Goal: Information Seeking & Learning: Find specific fact

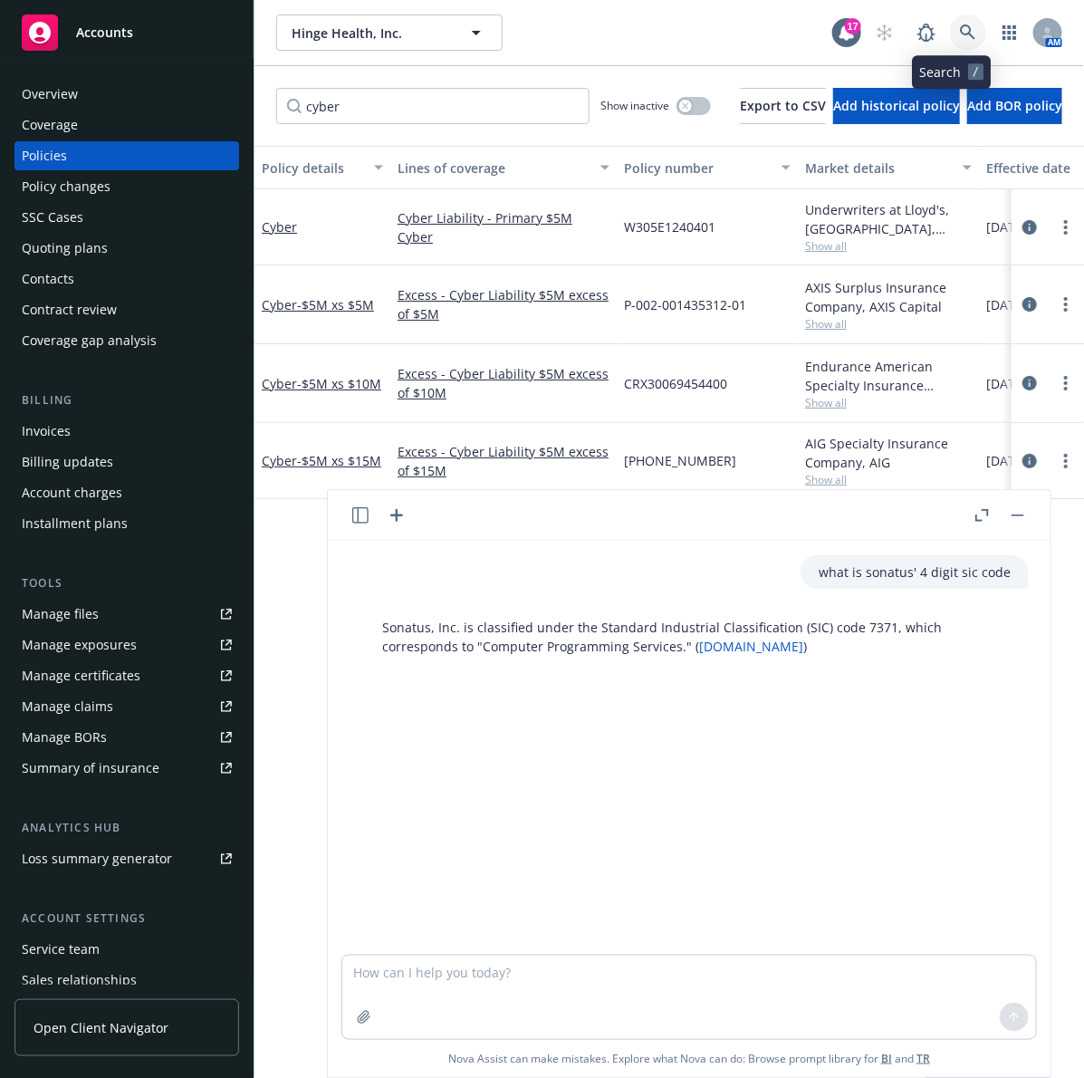
click at [960, 32] on icon at bounding box center [968, 32] width 16 height 16
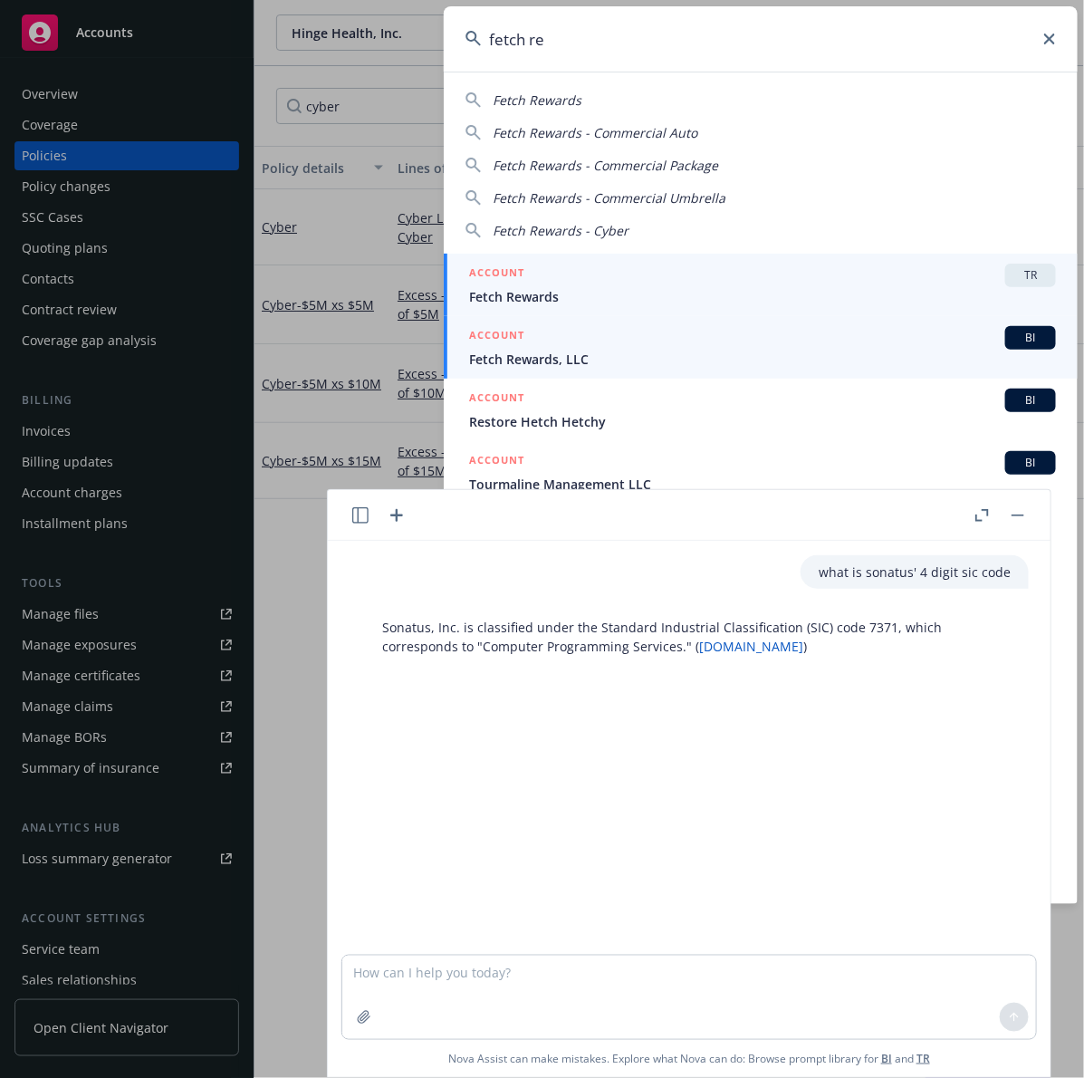
type input "fetch re"
click at [730, 336] on div "ACCOUNT BI" at bounding box center [762, 338] width 587 height 24
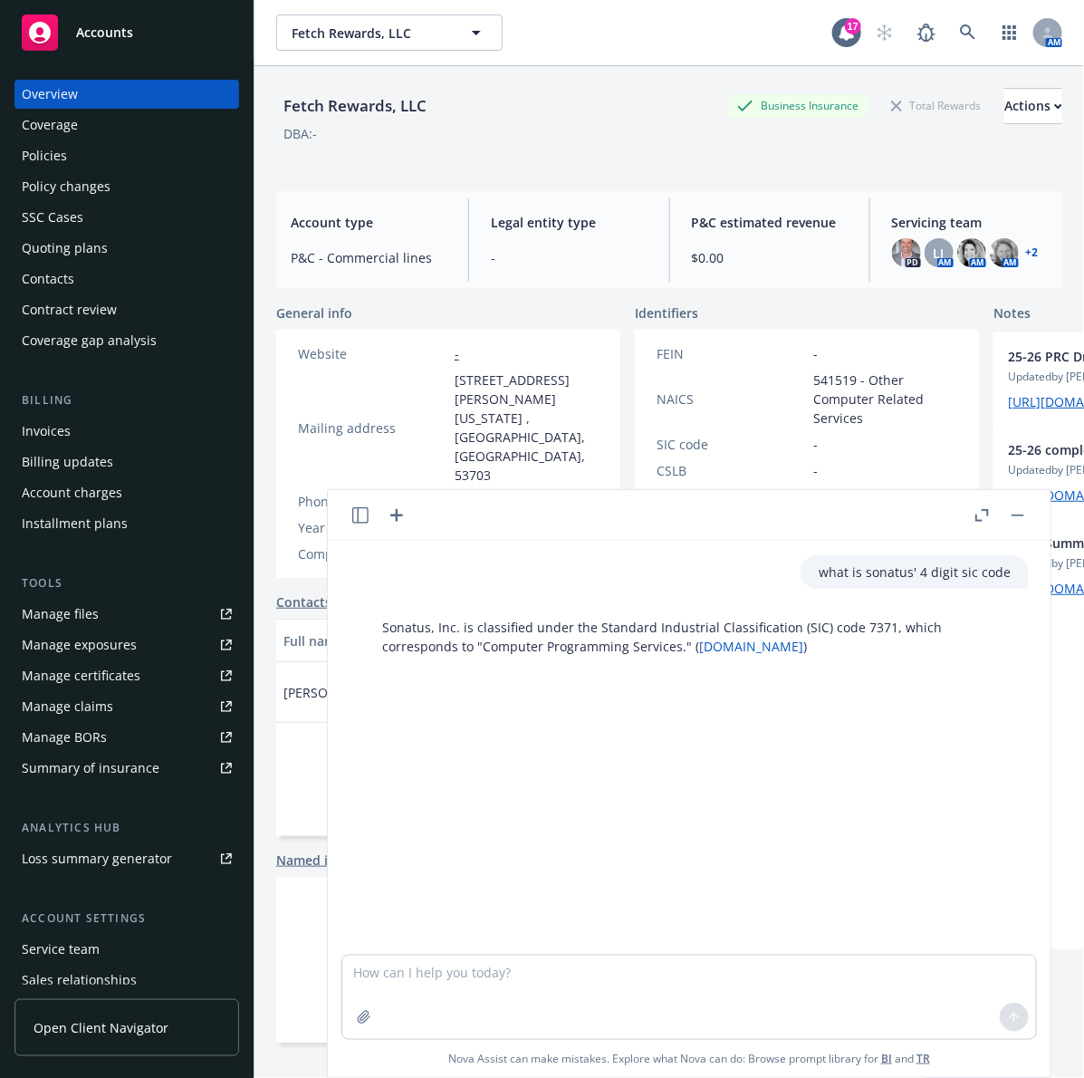
click at [518, 492] on div "Phone number -" at bounding box center [448, 501] width 315 height 19
click at [1016, 523] on button "button" at bounding box center [1018, 516] width 22 height 22
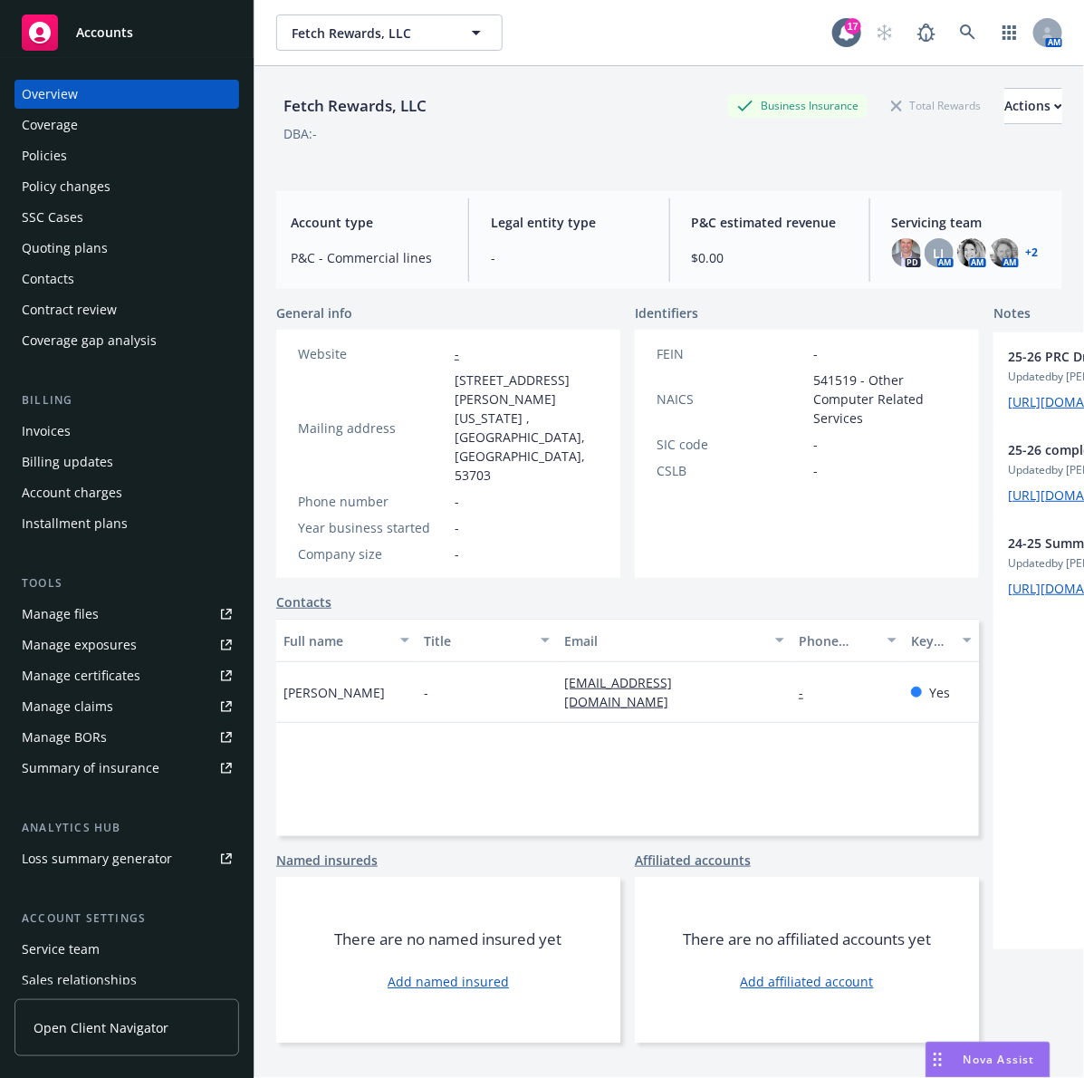
click at [178, 151] on div "Policies" at bounding box center [127, 155] width 210 height 29
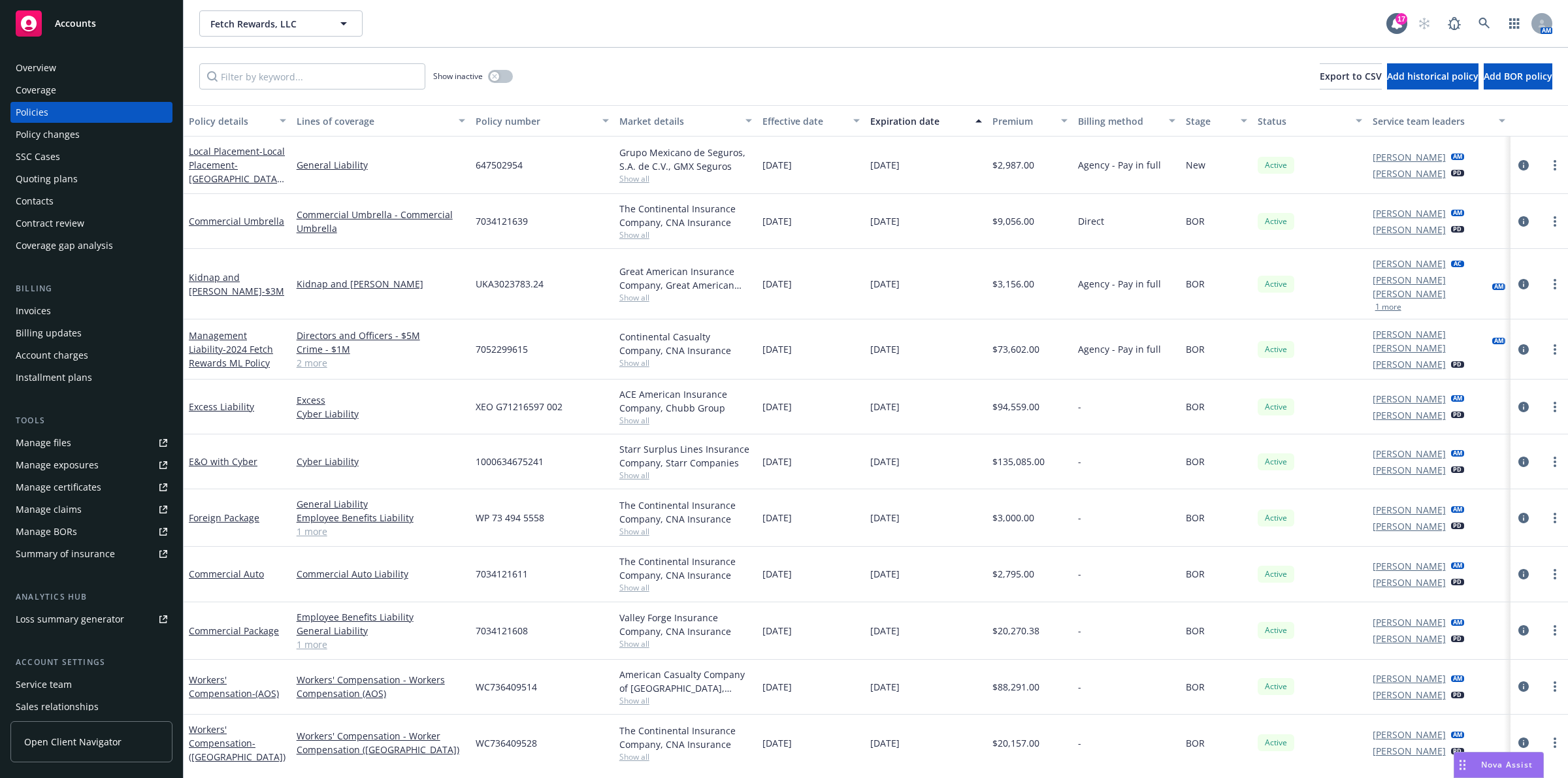
click at [781, 132] on button "Premium" at bounding box center [1031, 120] width 87 height 31
click at [781, 119] on div "Premium" at bounding box center [1023, 121] width 61 height 14
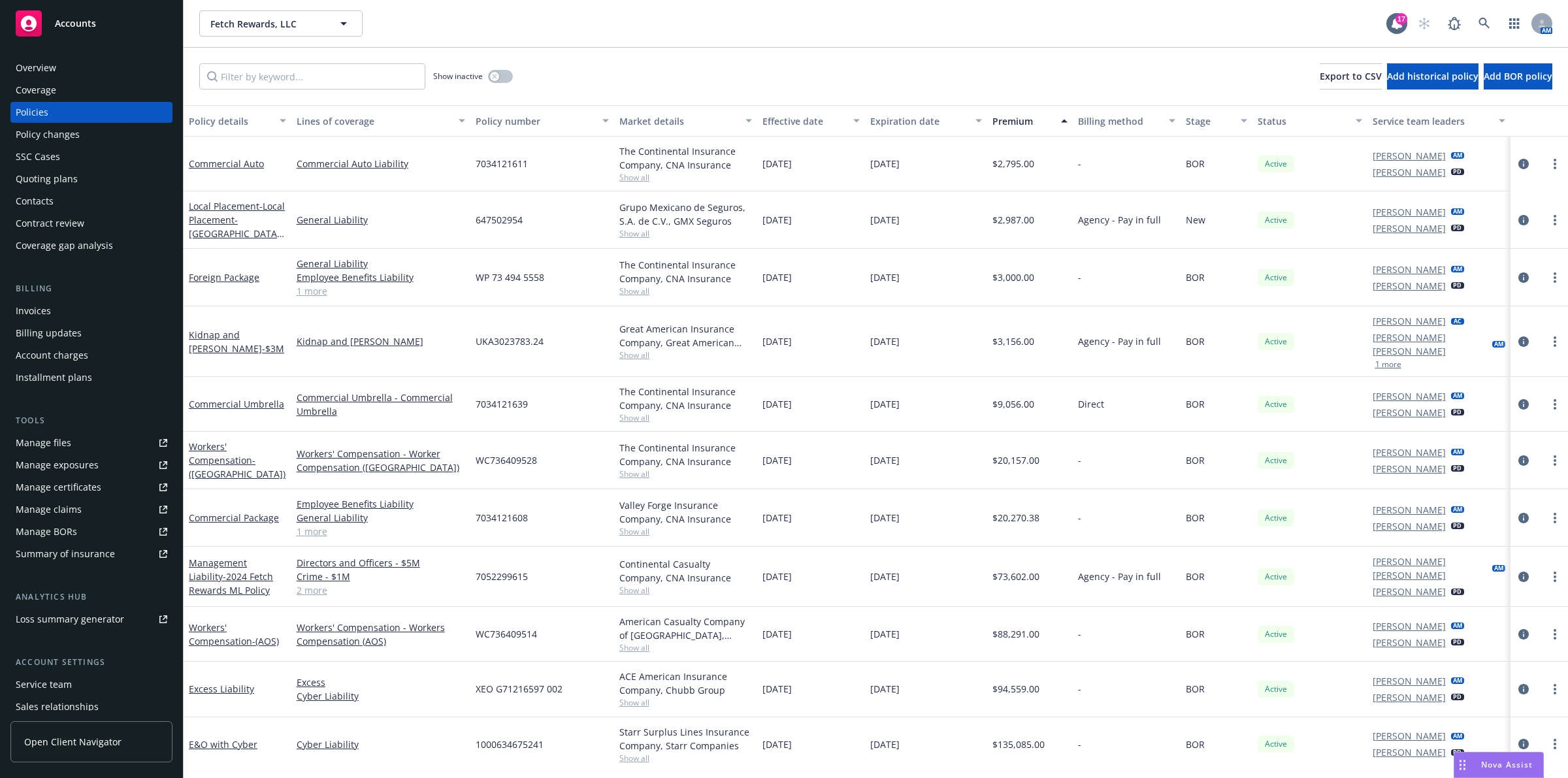
click at [781, 119] on div "Premium" at bounding box center [1023, 121] width 61 height 14
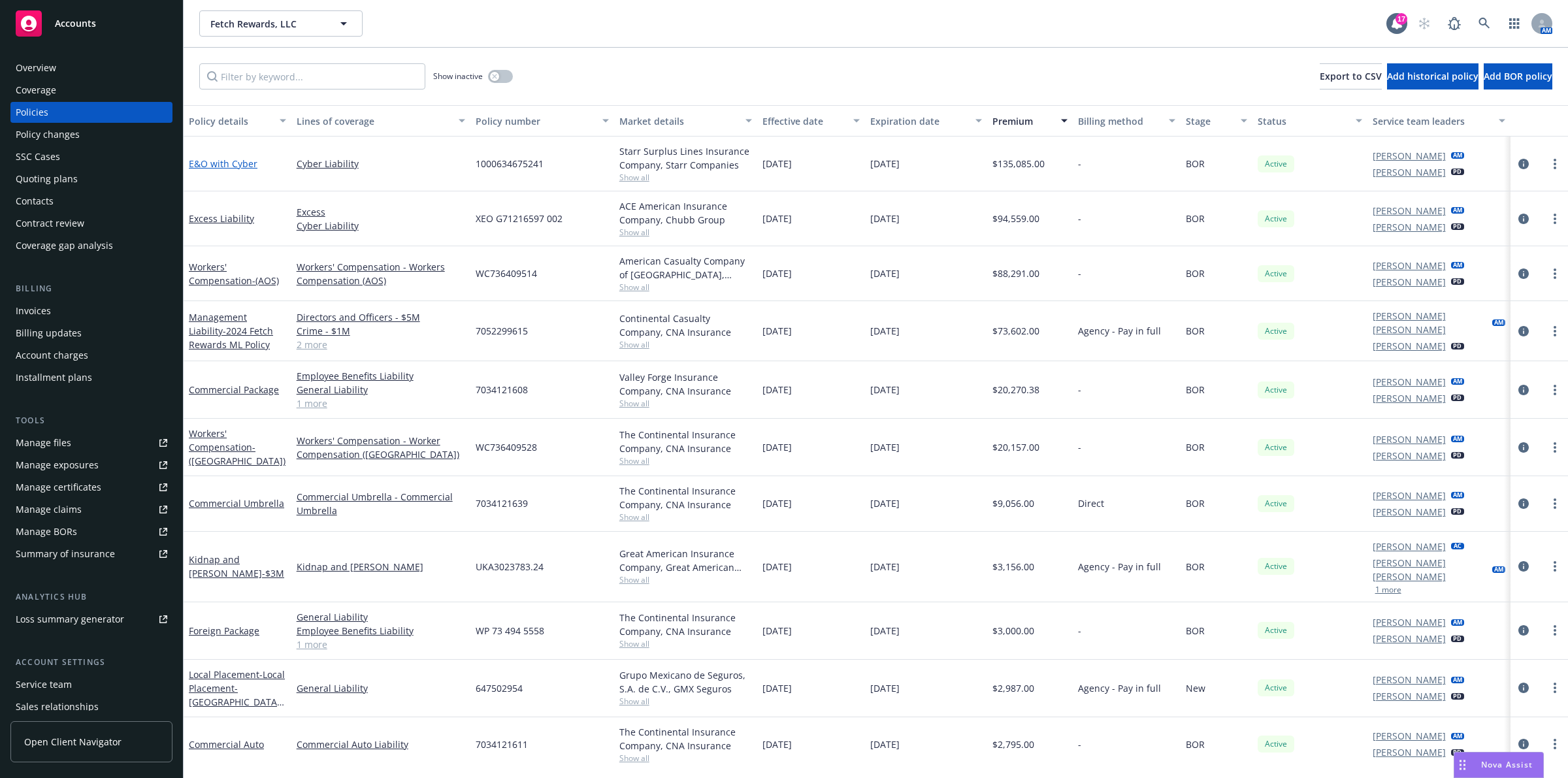
click at [252, 162] on link "E&O with Cyber" at bounding box center [223, 163] width 69 height 12
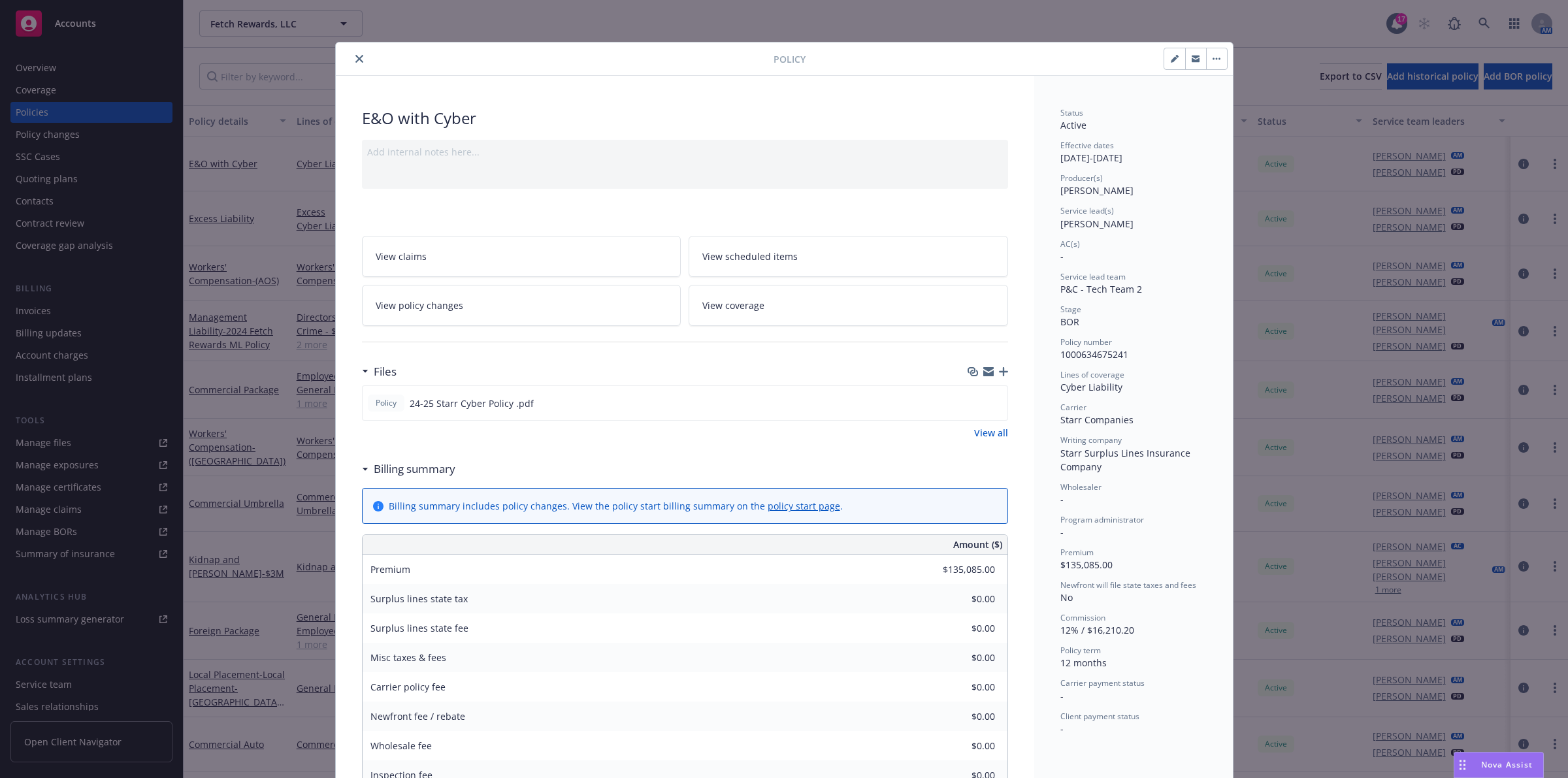
click at [362, 115] on div "E&O with Cyber" at bounding box center [685, 118] width 646 height 22
click at [348, 54] on div at bounding box center [558, 59] width 433 height 16
click at [351, 57] on button "close" at bounding box center [359, 59] width 16 height 16
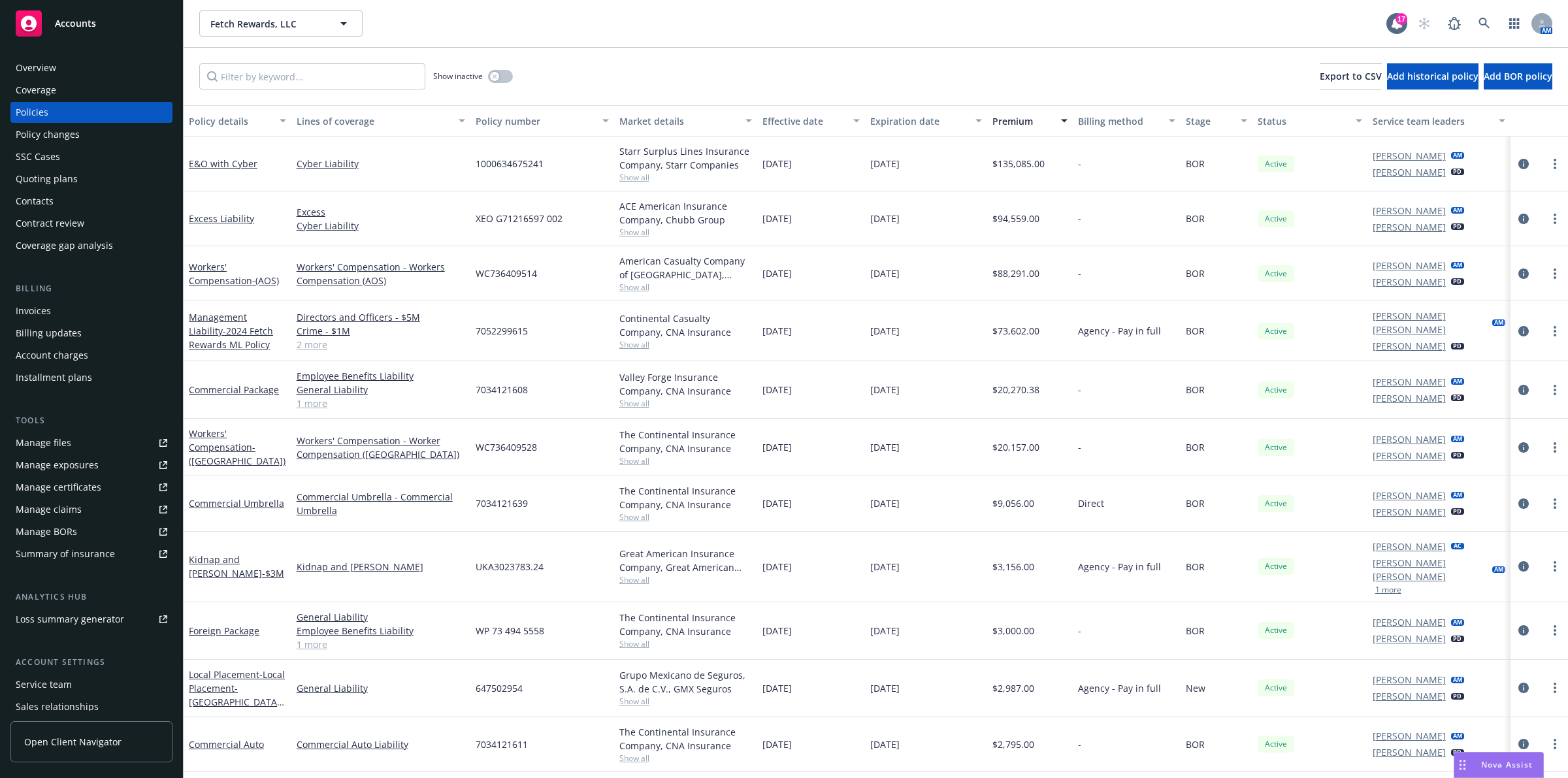
click at [82, 53] on div "Overview Coverage Policies Policy changes SSC Cases Quoting plans Contacts Cont…" at bounding box center [92, 410] width 183 height 736
click at [83, 68] on div "Overview" at bounding box center [92, 68] width 151 height 21
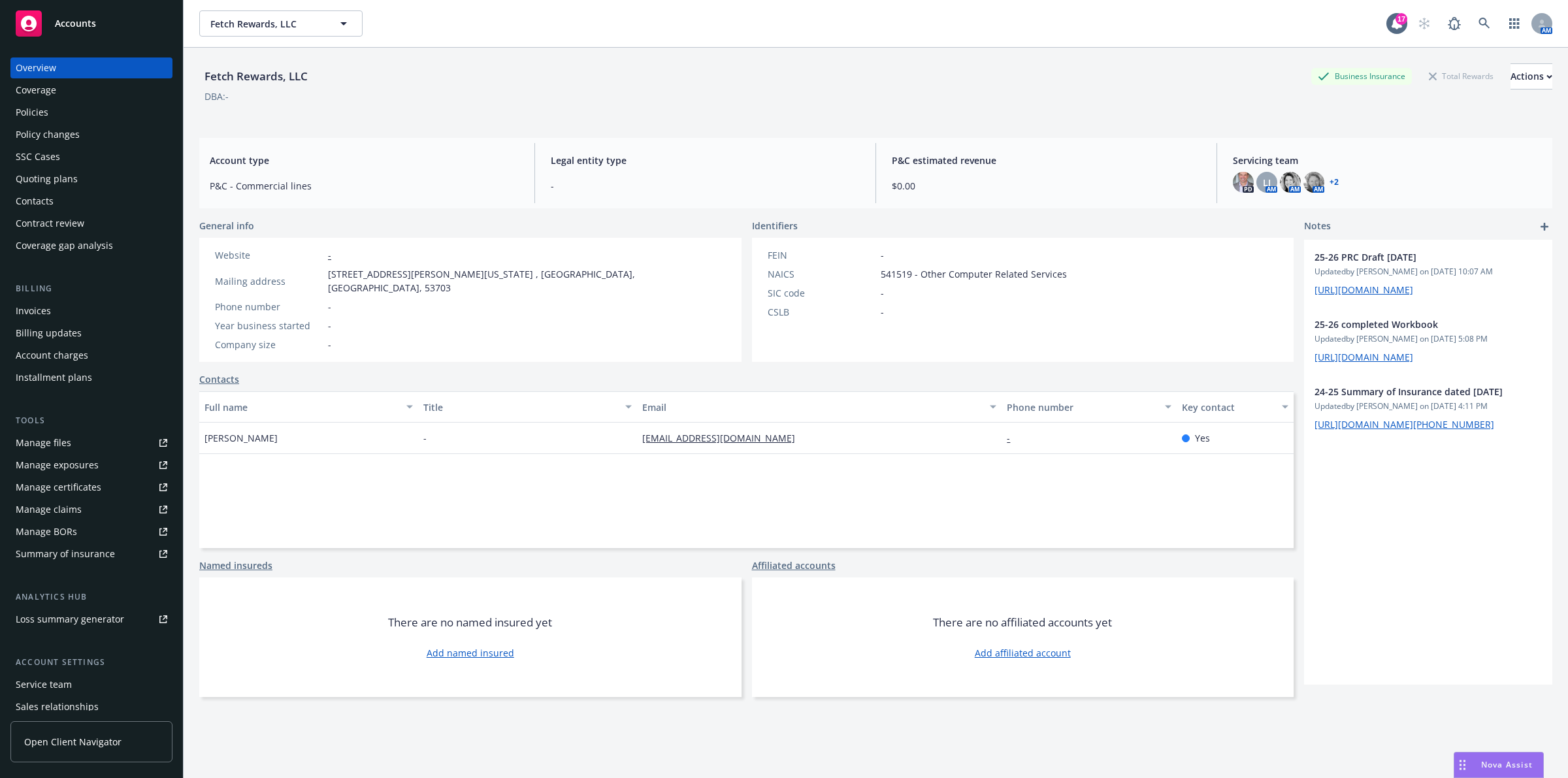
click at [781, 761] on div "Nova Assist" at bounding box center [1507, 764] width 73 height 11
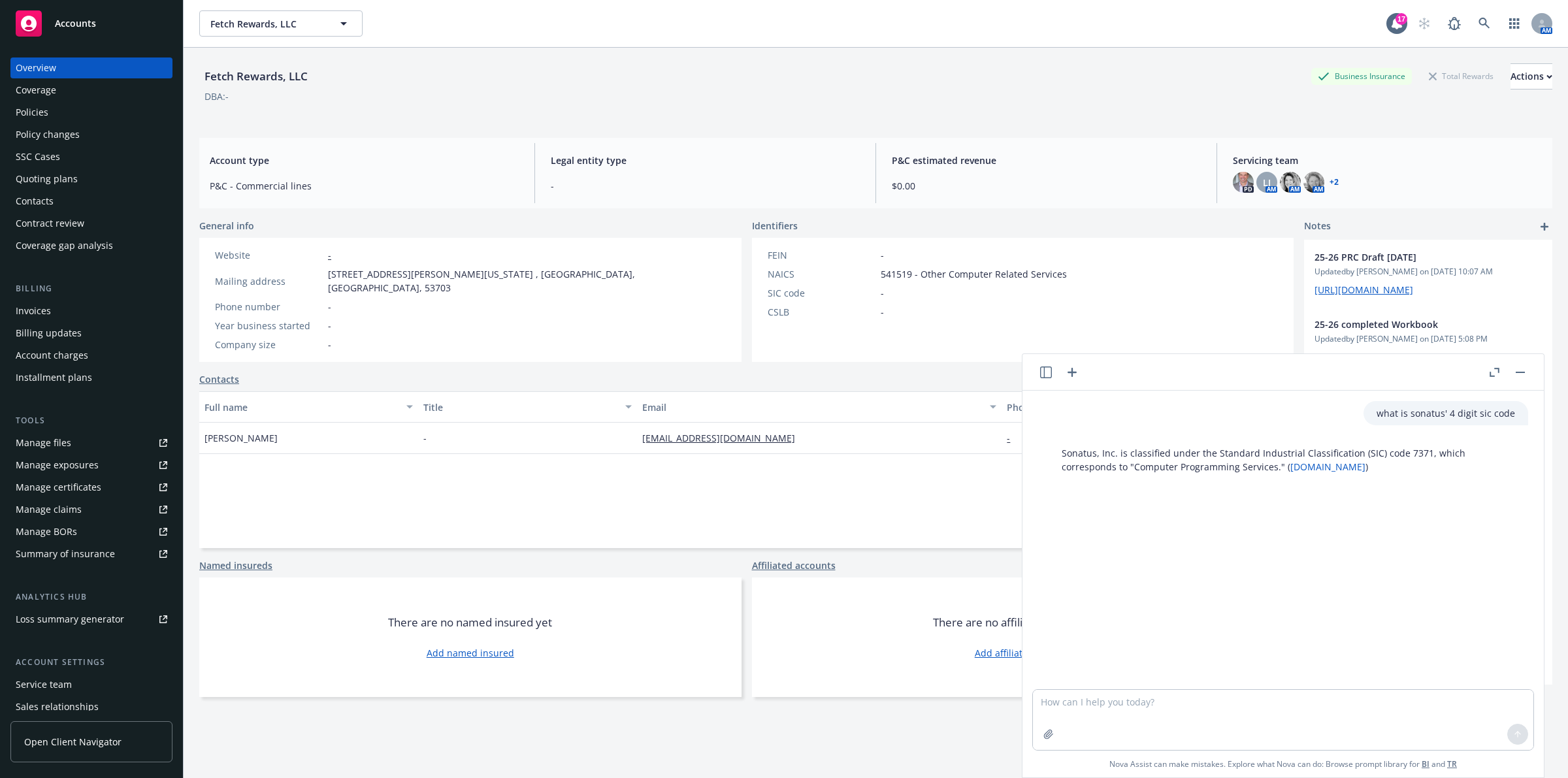
drag, startPoint x: 1241, startPoint y: 524, endPoint x: 1199, endPoint y: 660, distance: 142.3
click at [781, 526] on div "what is sonatus' 4 digit sic code Sonatus, Inc. is classified under the Standar…" at bounding box center [1283, 540] width 511 height 299
drag, startPoint x: 1181, startPoint y: 700, endPoint x: 1186, endPoint y: 686, distance: 14.9
click at [781, 701] on textarea at bounding box center [1283, 720] width 501 height 60
paste textarea "569,500,000.00"
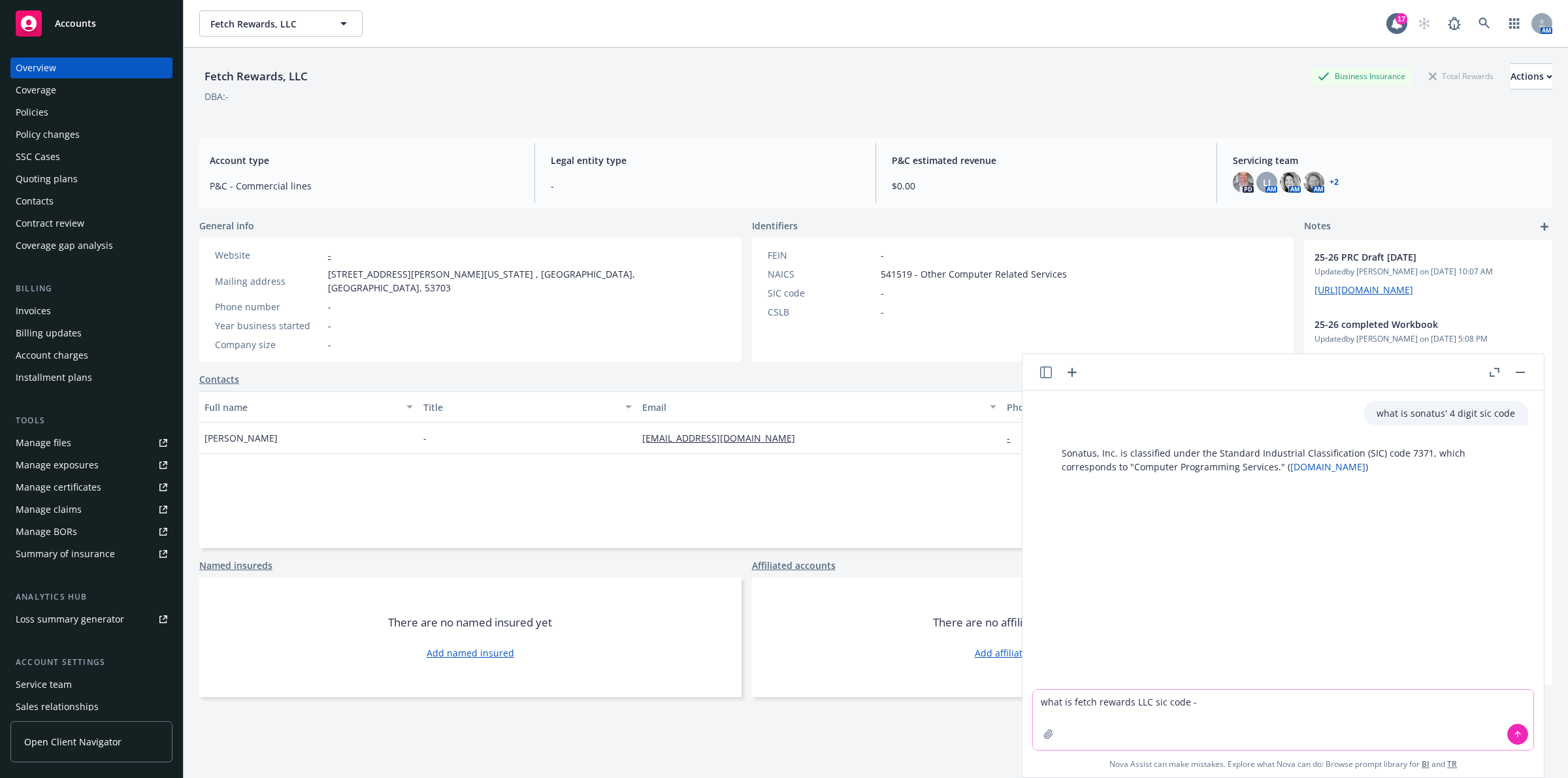
type textarea "what is fetch rewards LLC sic code - 569,500,000.00"
type textarea "s"
drag, startPoint x: 1280, startPoint y: 506, endPoint x: 1433, endPoint y: 500, distance: 153.1
click at [781, 500] on div "what is fetch rewards LLC sic code - 569,500,000.00" at bounding box center [1403, 507] width 250 height 25
copy p "what is fetch rewards LLC sic code"
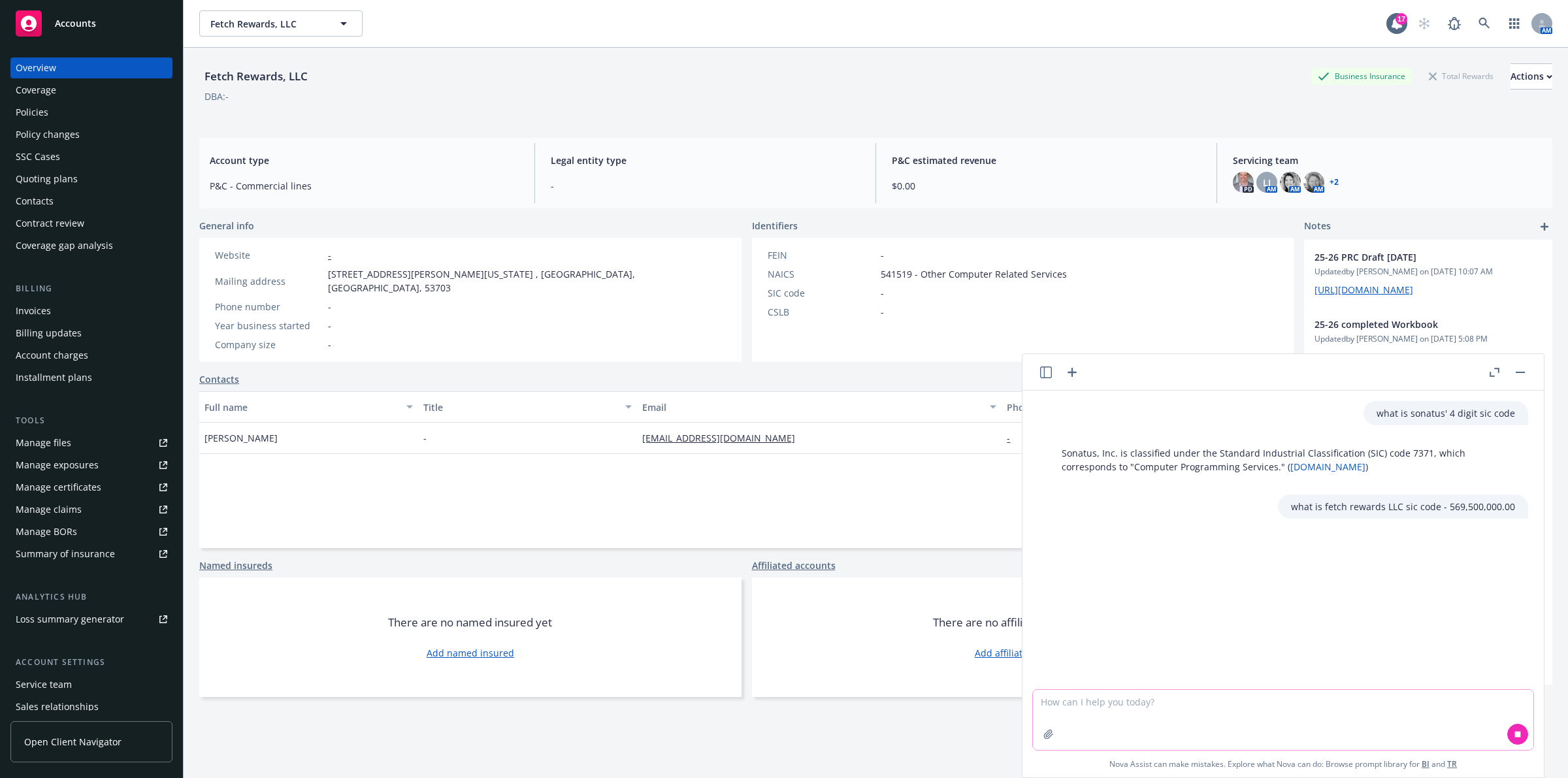
click at [781, 714] on textarea at bounding box center [1283, 720] width 501 height 60
paste textarea "what is fetch rewards LLC sic code"
click at [781, 700] on textarea "what is fetch rewards LLC sic code" at bounding box center [1283, 720] width 501 height 60
click at [781, 713] on textarea "what is fetch rewards' 4-digit sic code" at bounding box center [1283, 720] width 501 height 60
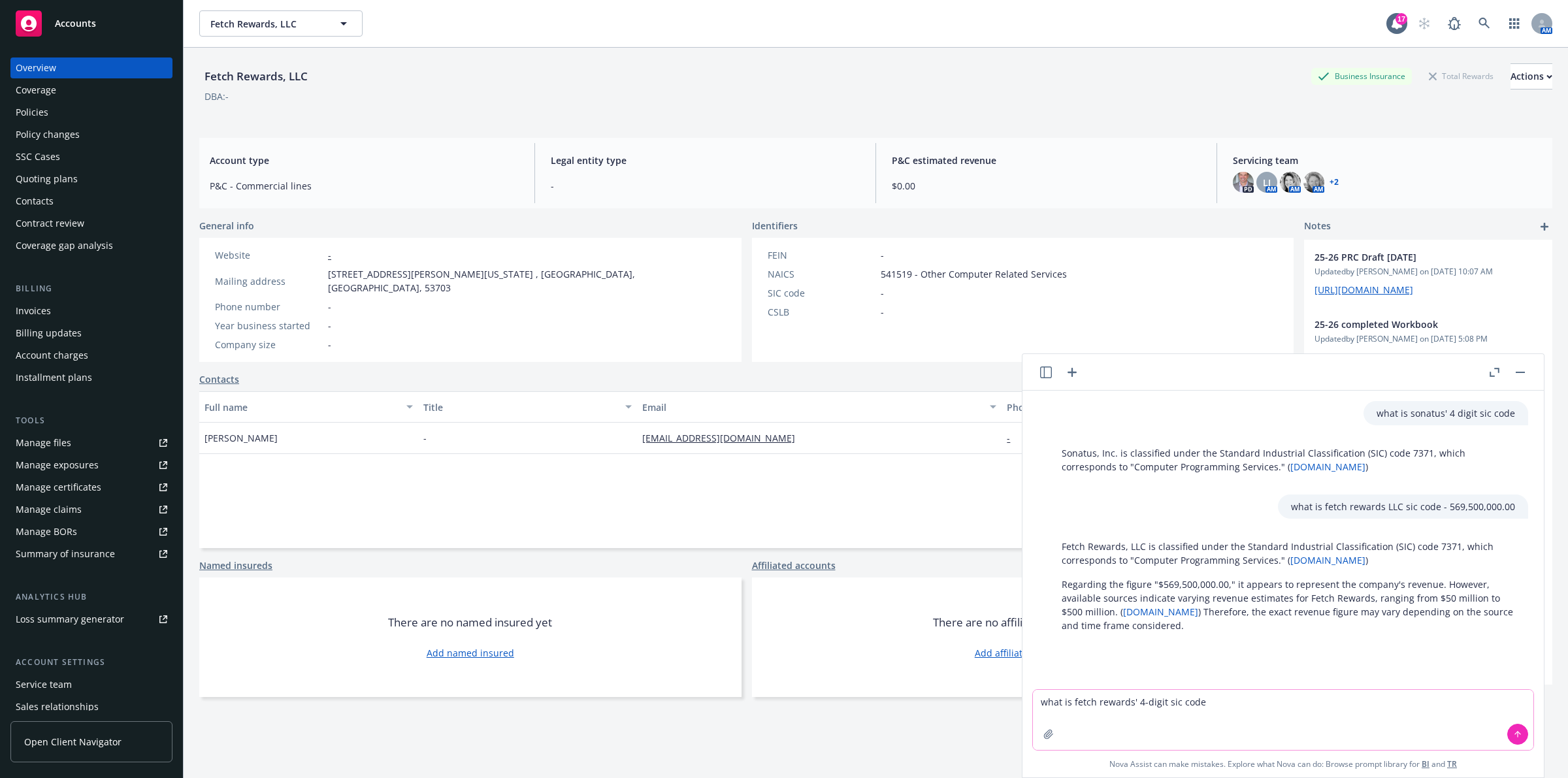
click at [781, 717] on textarea "what is fetch rewards' 4-digit sic code" at bounding box center [1283, 720] width 501 height 60
paste textarea "[URL][DOMAIN_NAME]"
type textarea "what is fetch rewards' 4-digit sic code - [URL][DOMAIN_NAME]"
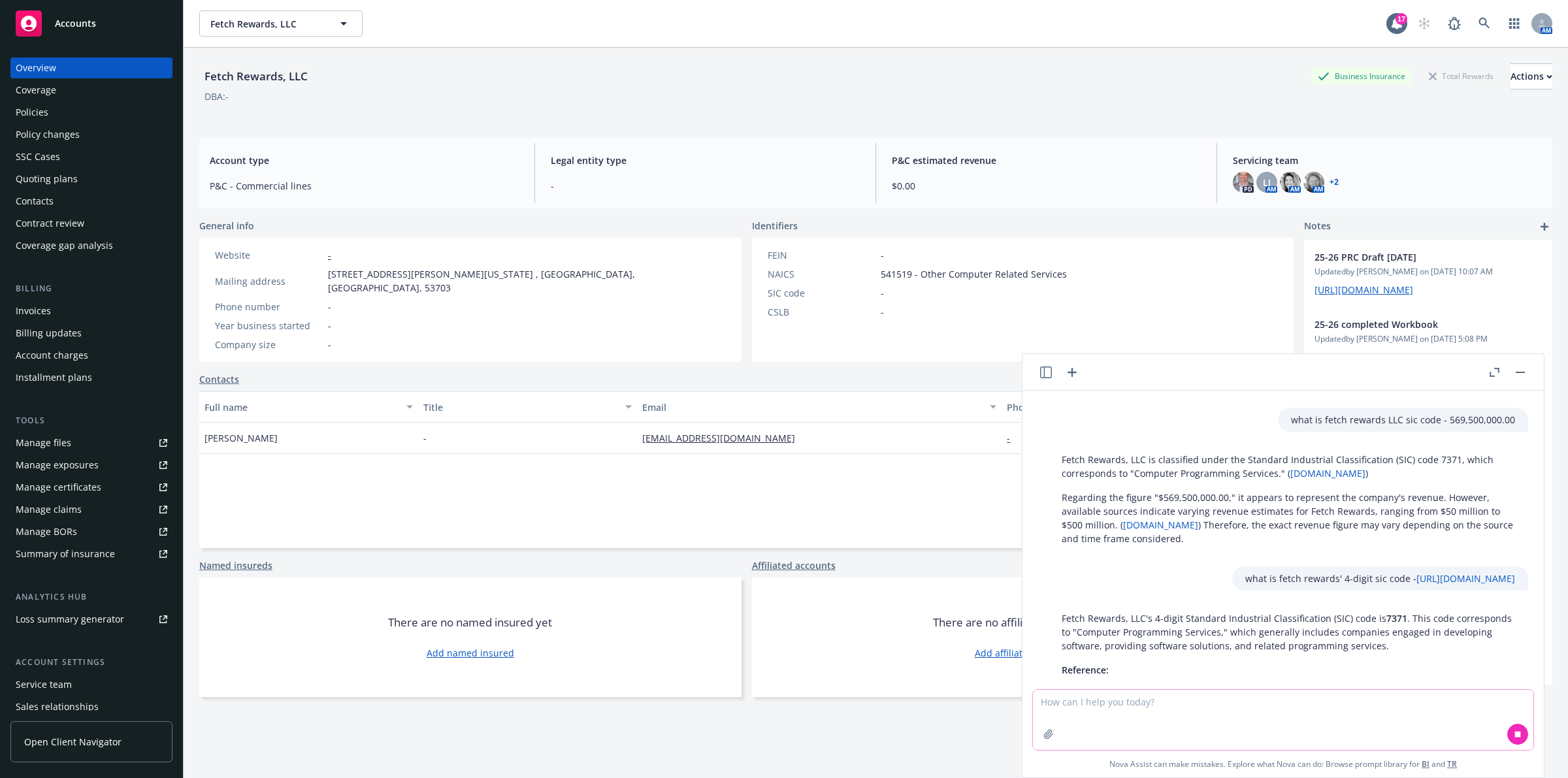
scroll to position [111, 0]
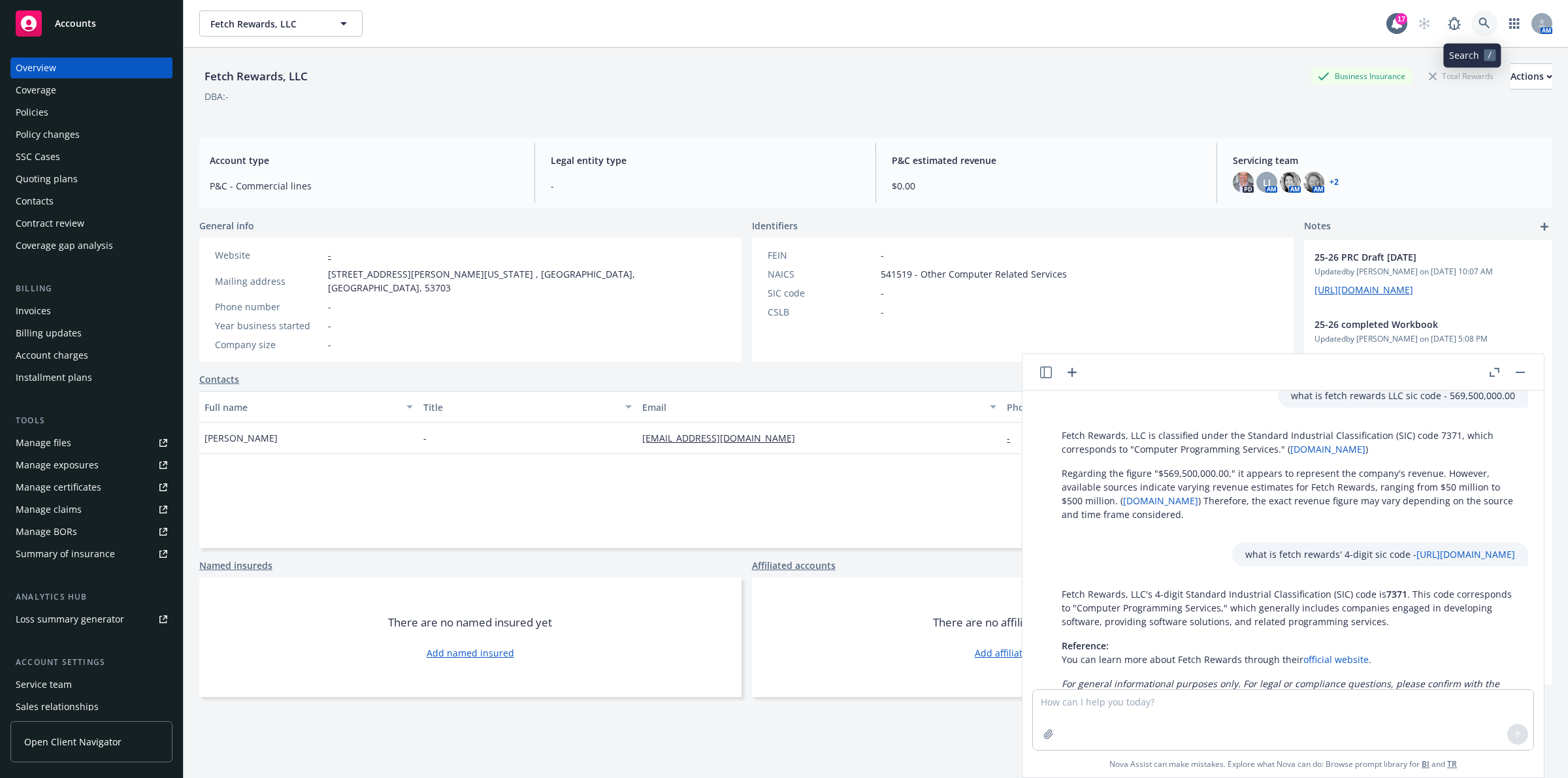
click at [781, 14] on link at bounding box center [1484, 23] width 26 height 26
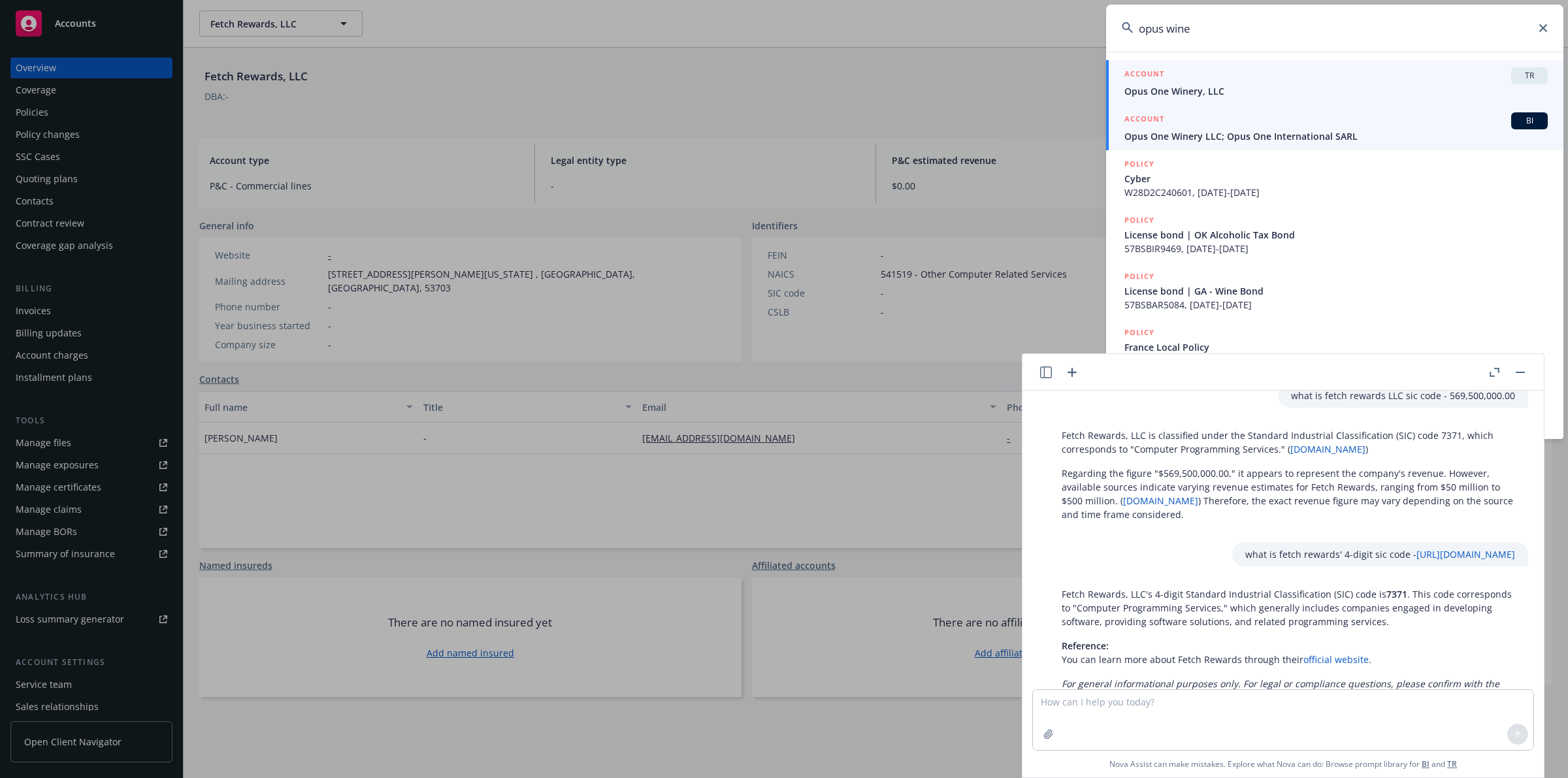
type input "opus wine"
click at [781, 137] on span "Opus One Winery LLC; Opus One International SARL" at bounding box center [1336, 136] width 423 height 14
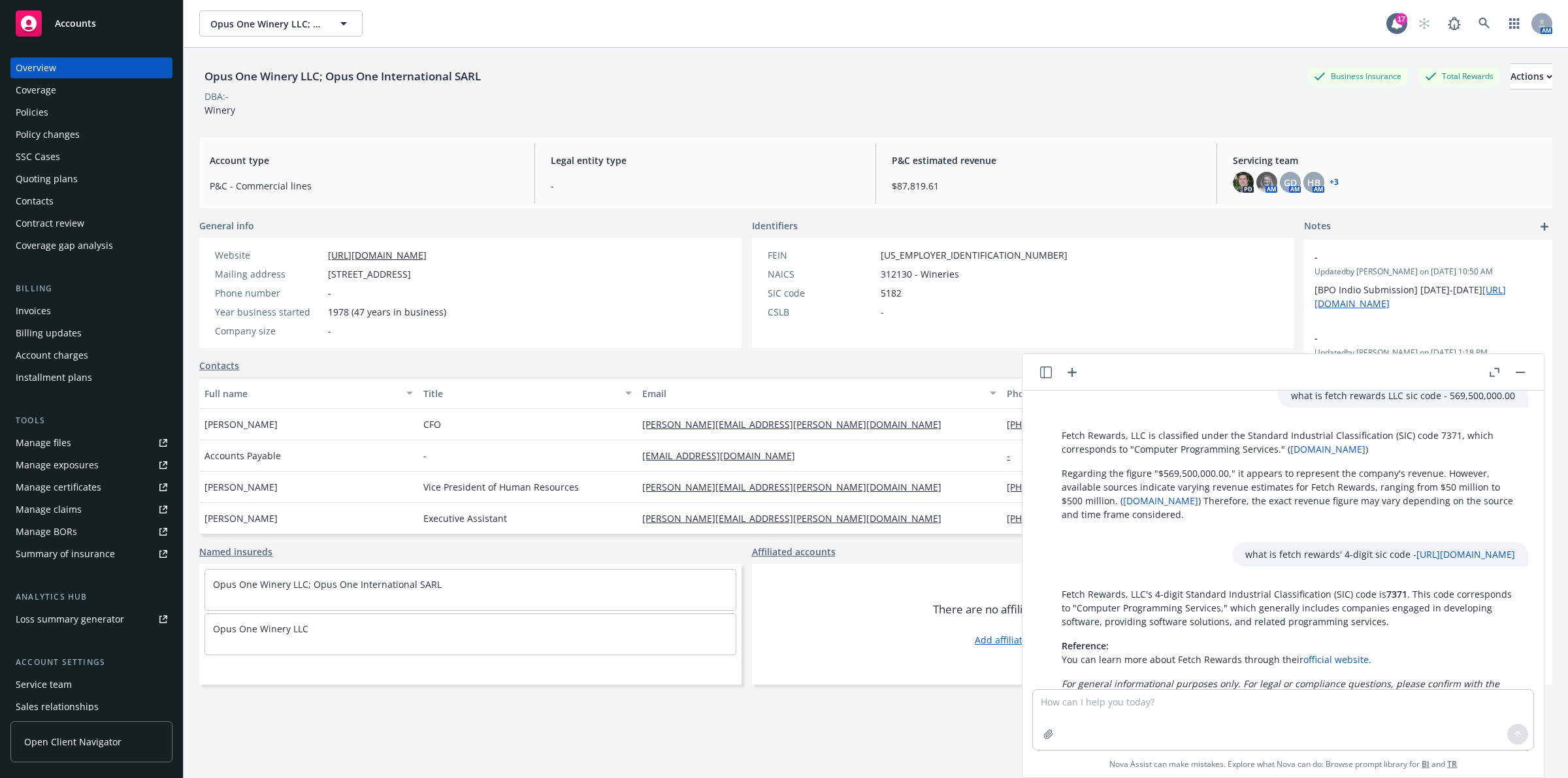
drag, startPoint x: 1526, startPoint y: 374, endPoint x: 0, endPoint y: 113, distance: 1548.2
click at [14, 123] on body "Accounts Overview Coverage Policies Policy changes SSC Cases Quoting plans Cont…" at bounding box center [784, 389] width 1568 height 778
click at [39, 113] on div "Policies" at bounding box center [32, 112] width 32 height 21
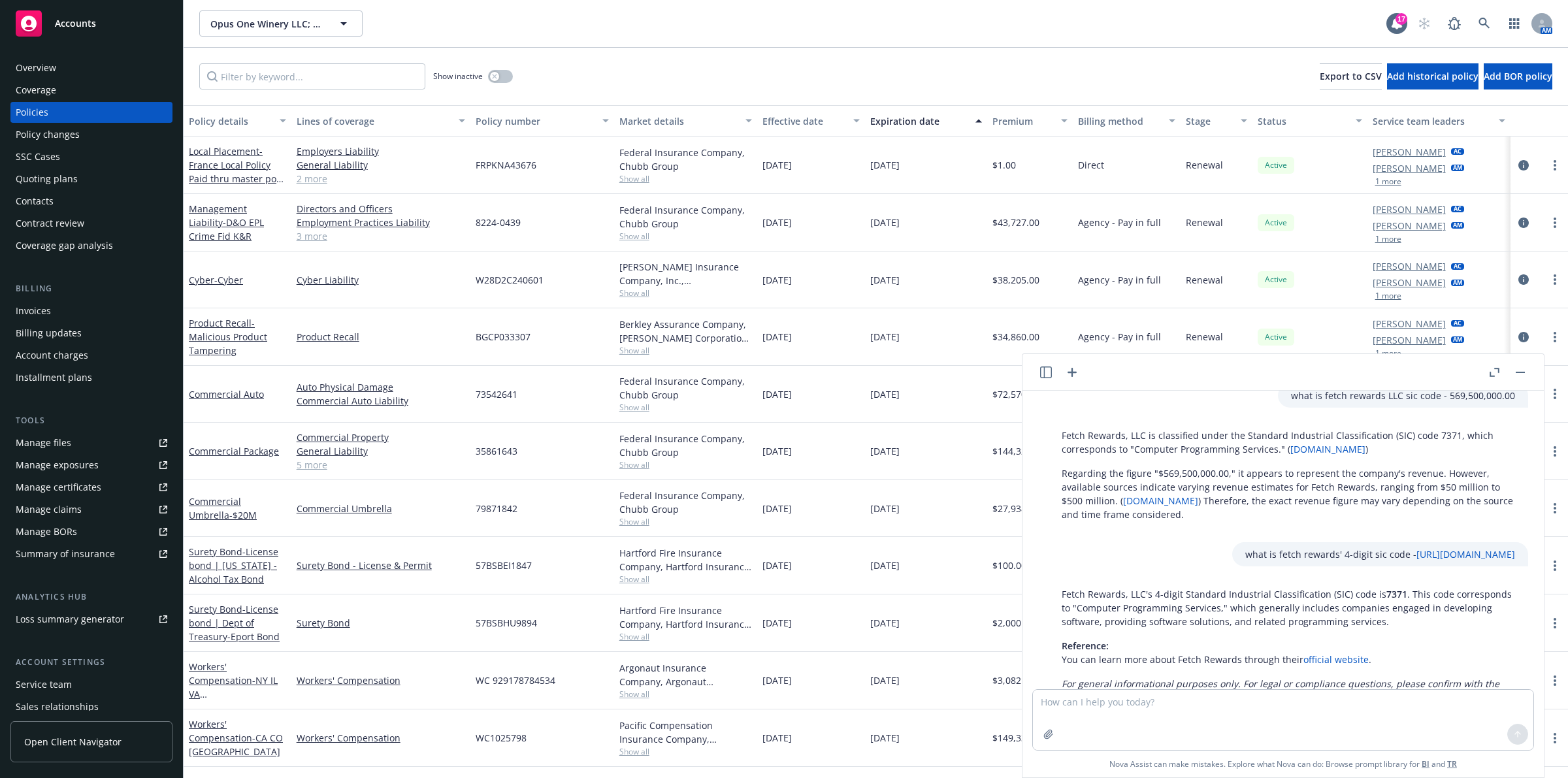
click at [781, 122] on button "Premium" at bounding box center [1031, 120] width 87 height 31
click at [781, 121] on div "Premium" at bounding box center [1023, 121] width 61 height 14
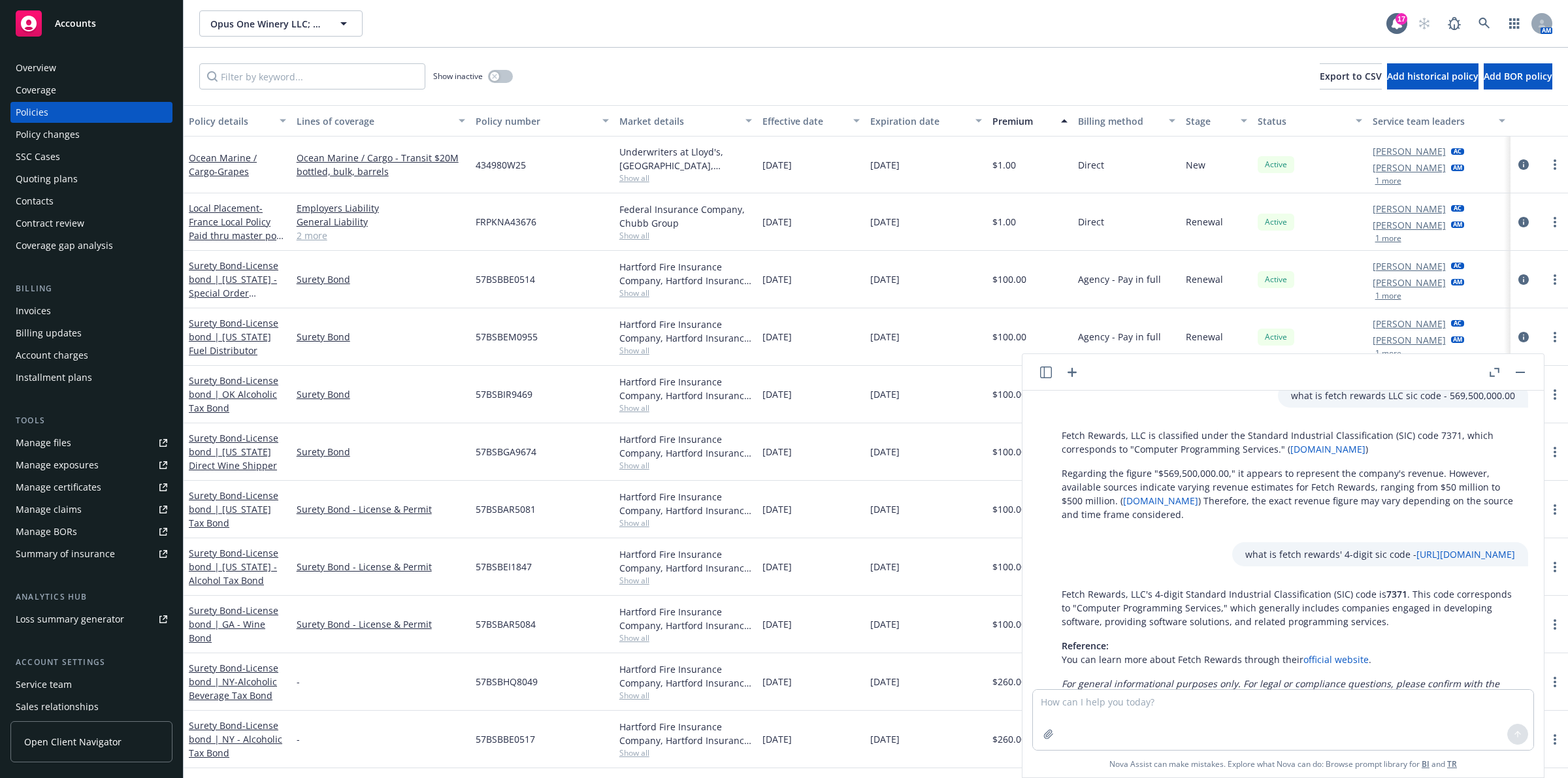
click at [781, 119] on div "Premium" at bounding box center [1023, 121] width 61 height 14
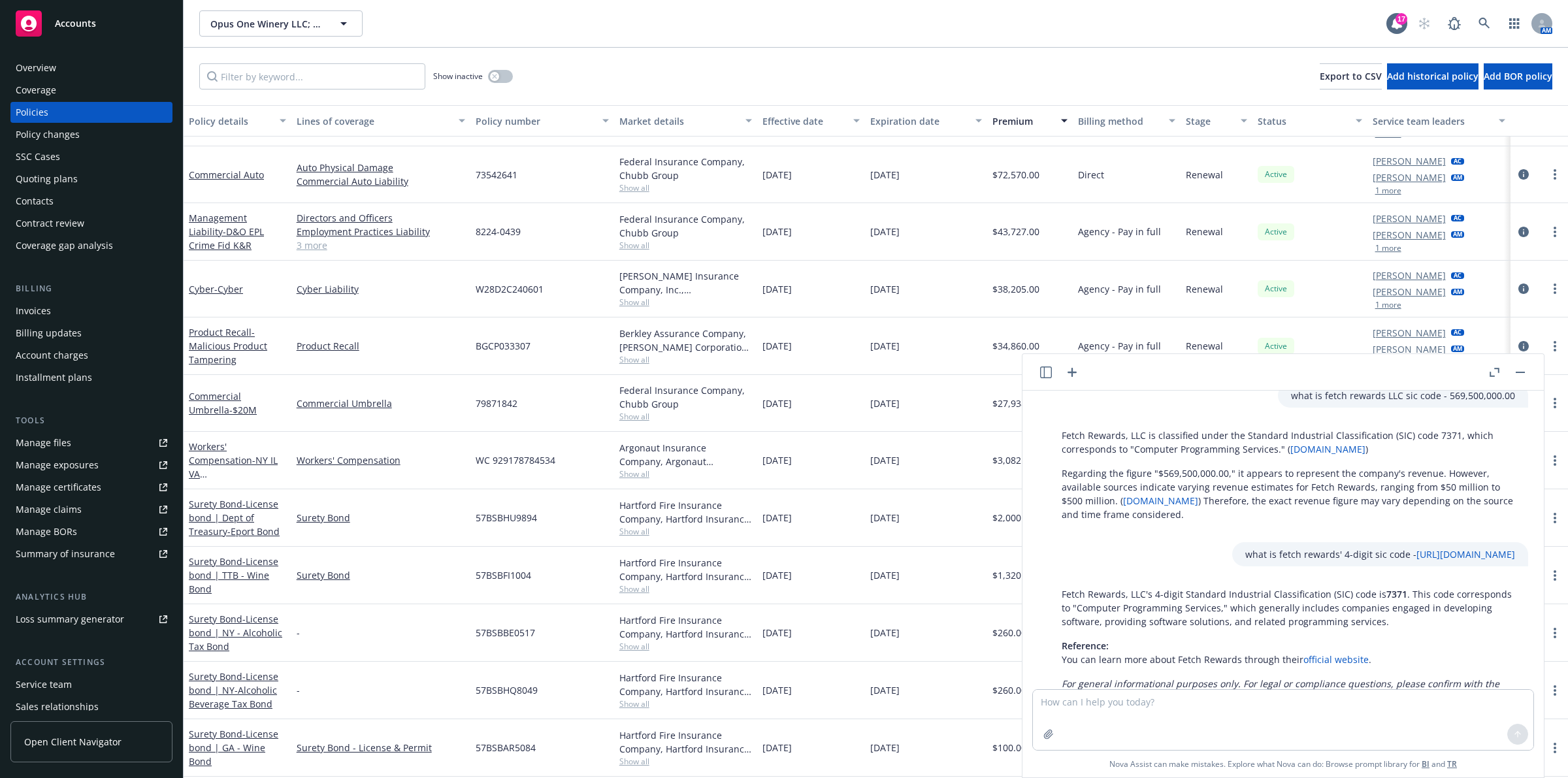
scroll to position [163, 0]
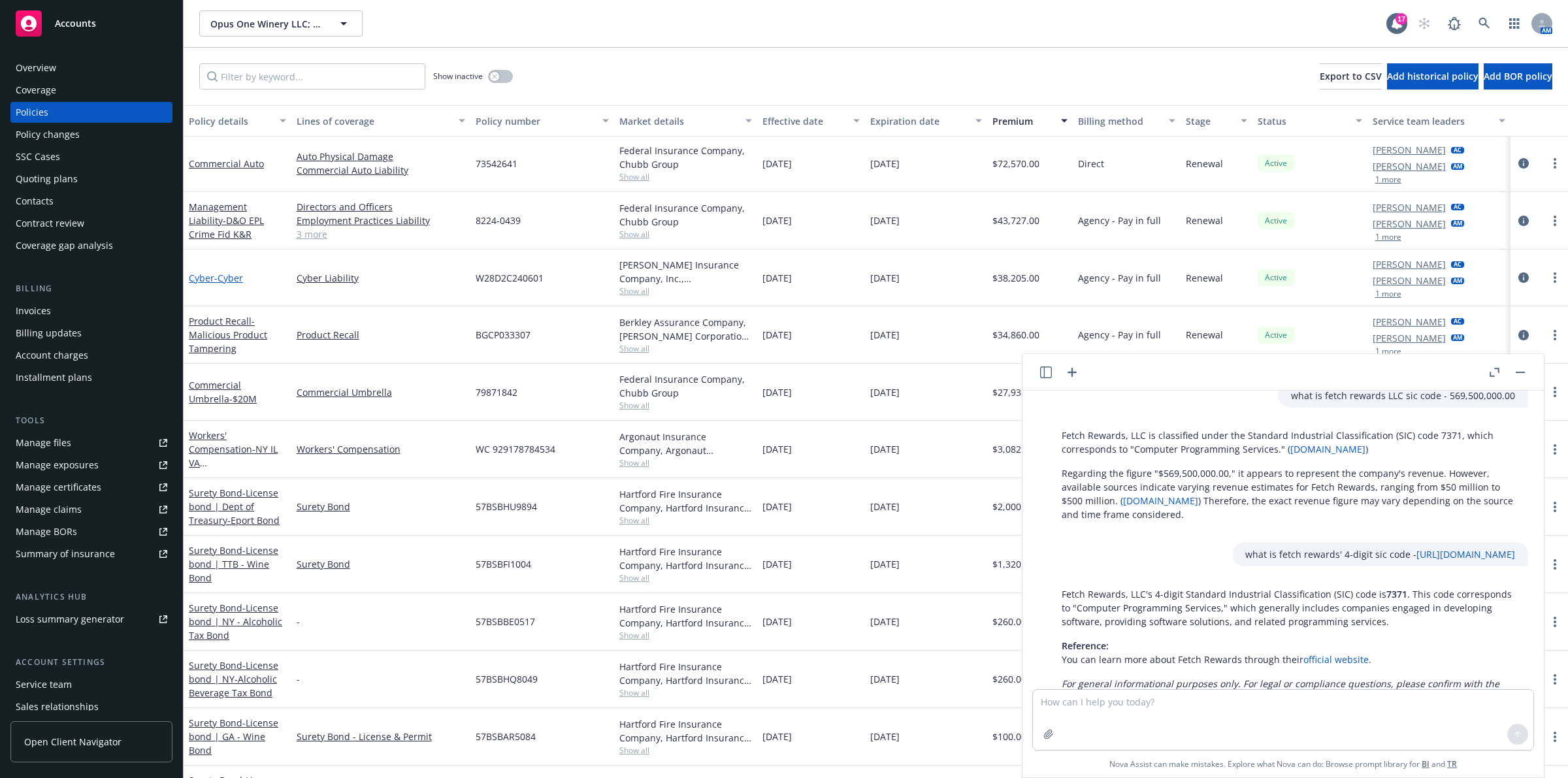
click at [239, 275] on span "- Cyber" at bounding box center [229, 278] width 29 height 12
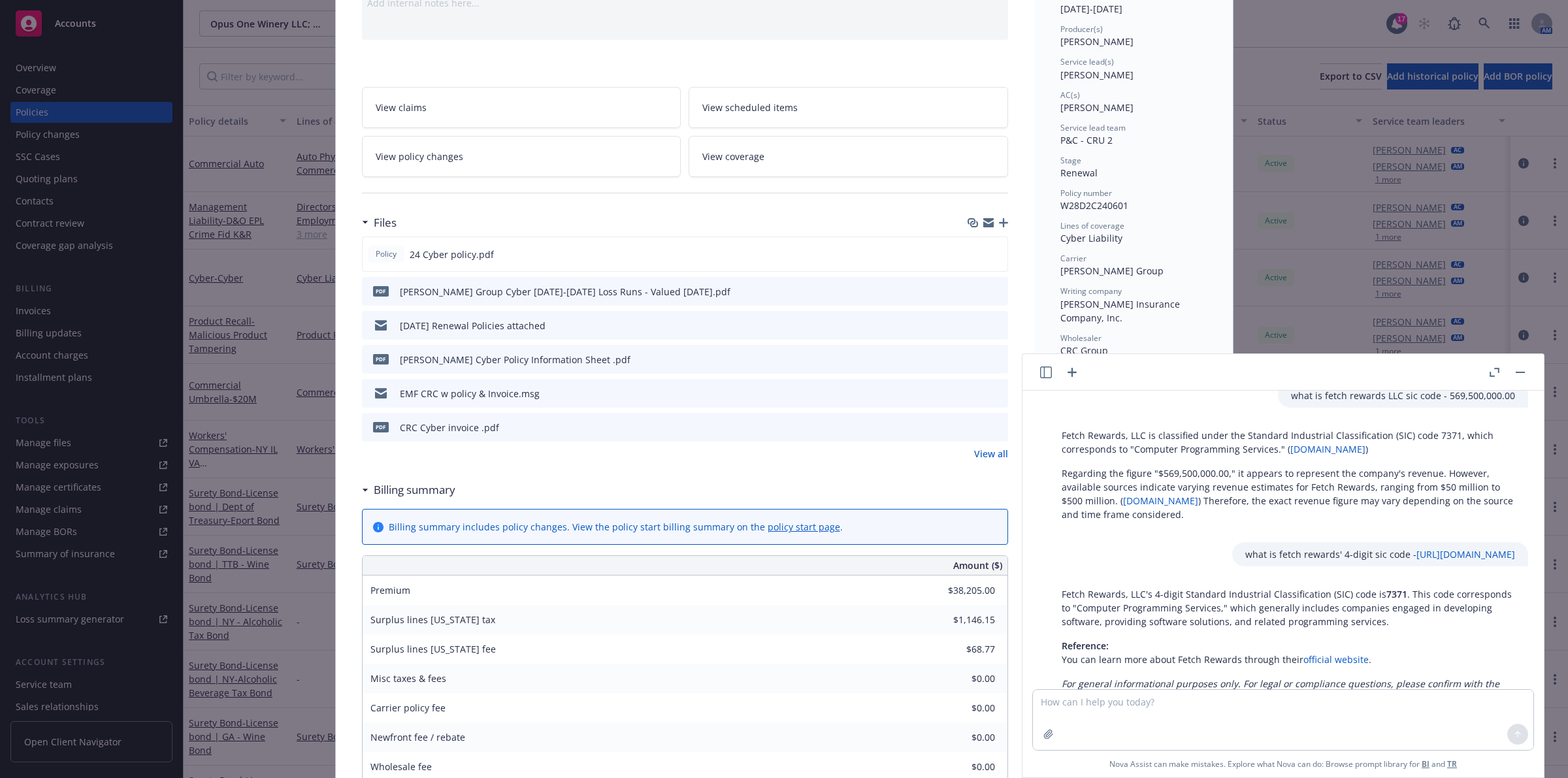
scroll to position [163, 0]
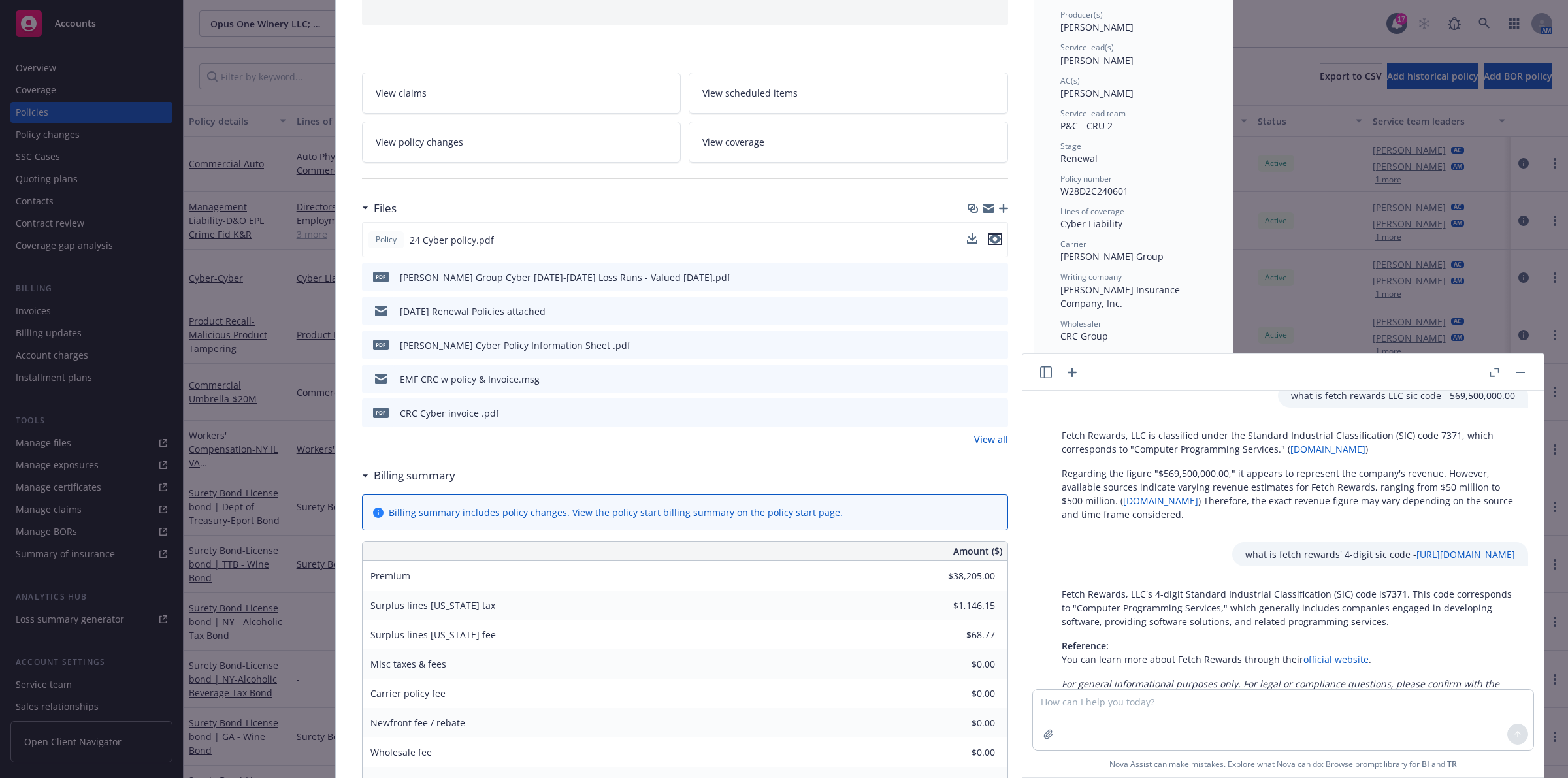
click at [781, 239] on div "Policy 24 Cyber policy.pdf" at bounding box center [685, 239] width 646 height 35
click at [781, 240] on icon "preview file" at bounding box center [995, 239] width 12 height 9
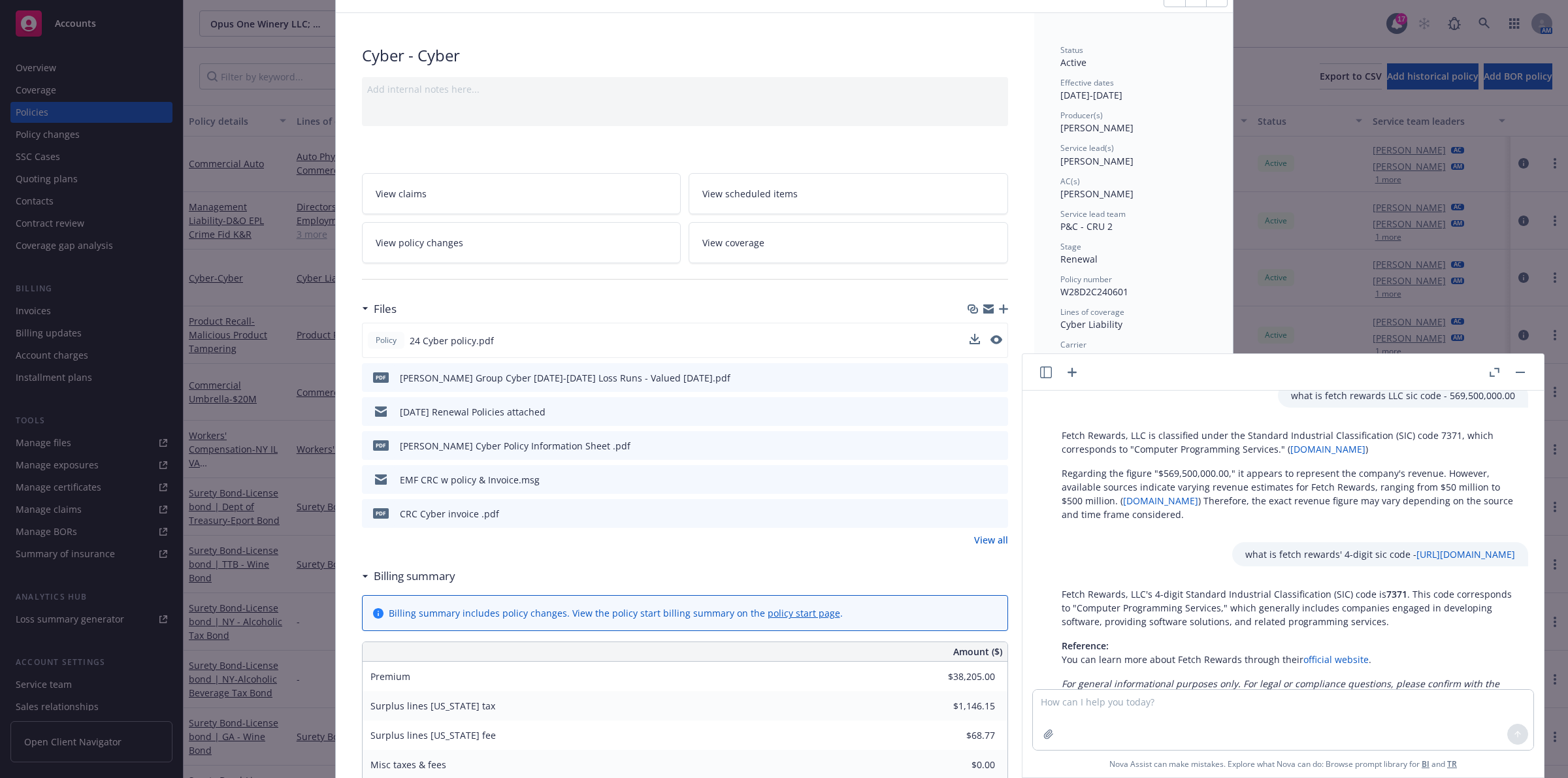
scroll to position [0, 0]
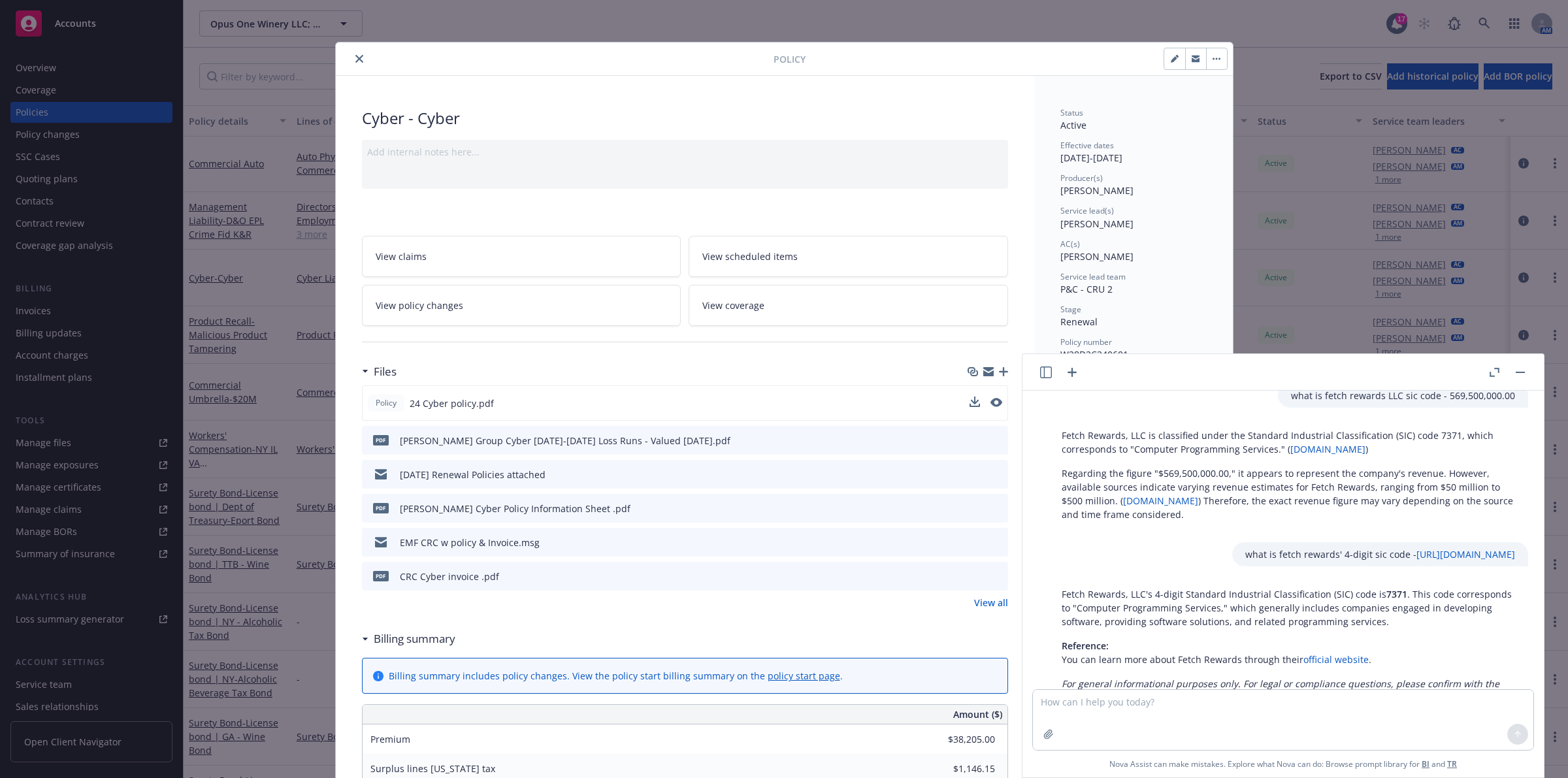
click at [356, 62] on icon "close" at bounding box center [359, 58] width 8 height 8
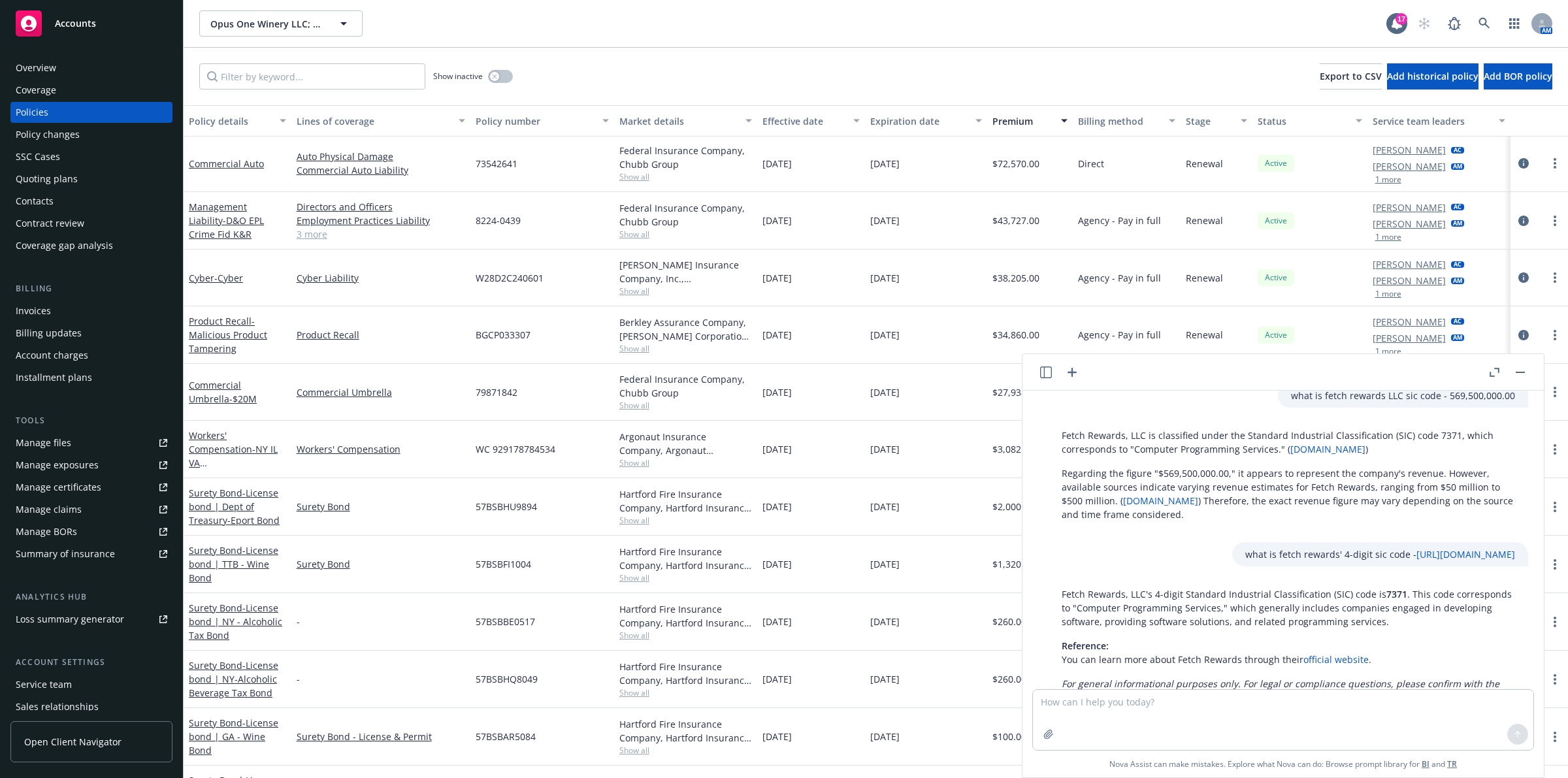
click at [73, 66] on div "Overview" at bounding box center [92, 68] width 151 height 21
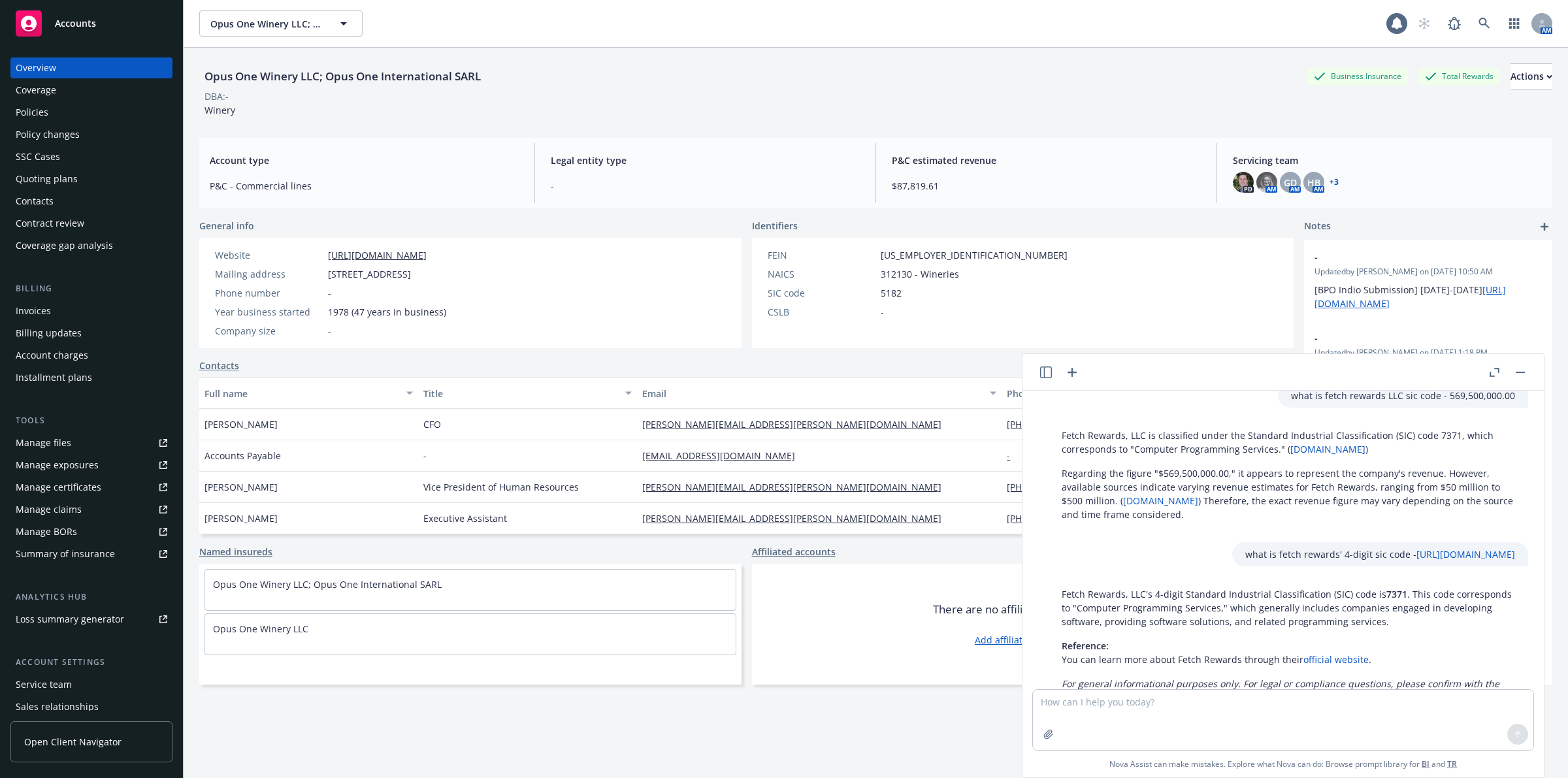
click at [412, 250] on link "[URL][DOMAIN_NAME]" at bounding box center [377, 255] width 99 height 12
